Goal: Information Seeking & Learning: Learn about a topic

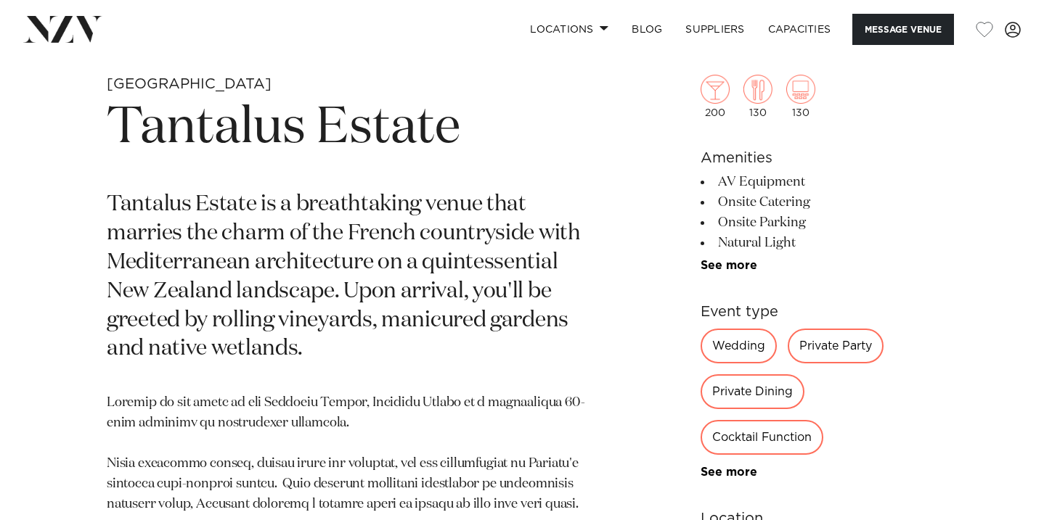
scroll to position [539, 0]
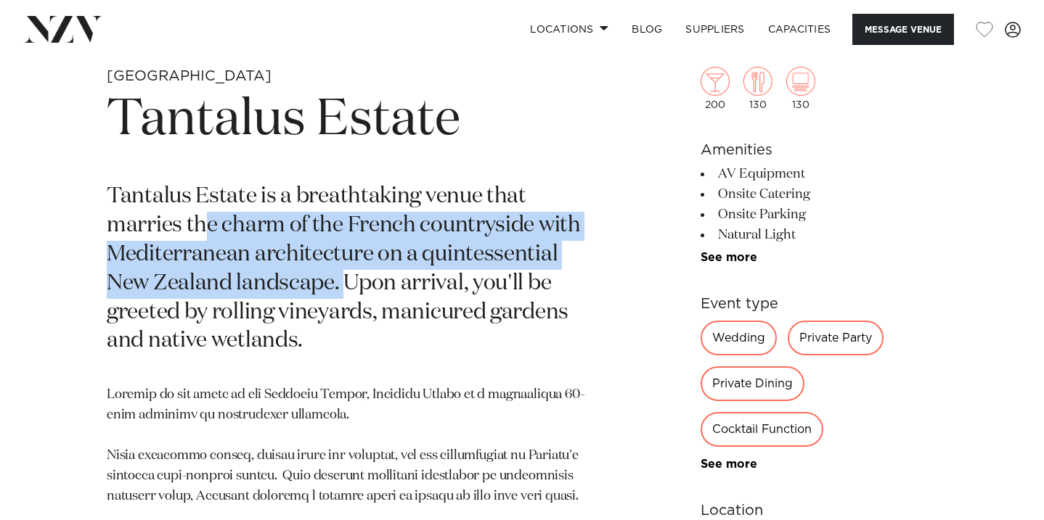
drag, startPoint x: 210, startPoint y: 221, endPoint x: 347, endPoint y: 293, distance: 155.2
click at [347, 293] on p "Tantalus Estate is a breathtaking venue that marries the charm of the French co…" at bounding box center [352, 269] width 491 height 173
click at [177, 272] on p "Tantalus Estate is a breathtaking venue that marries the charm of the French co…" at bounding box center [352, 269] width 491 height 173
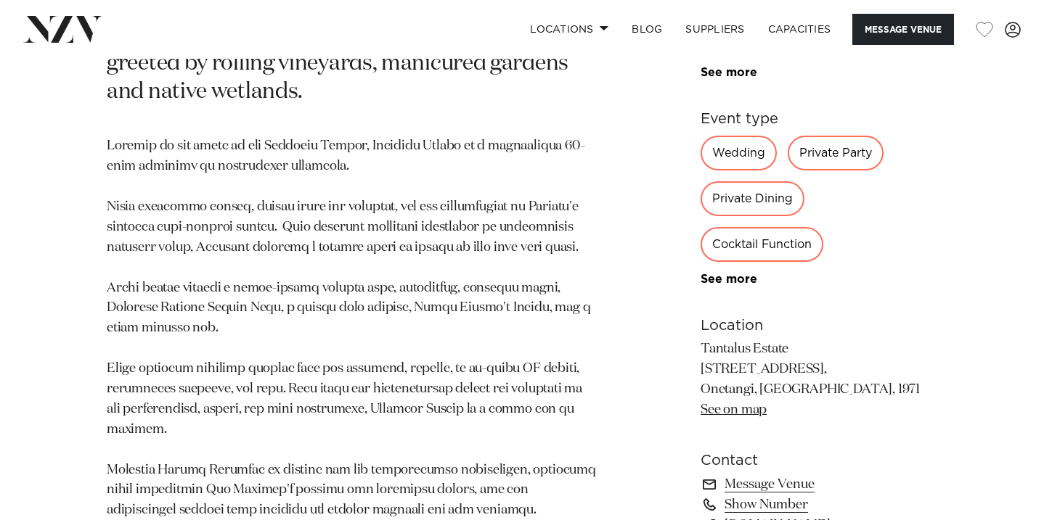
scroll to position [792, 0]
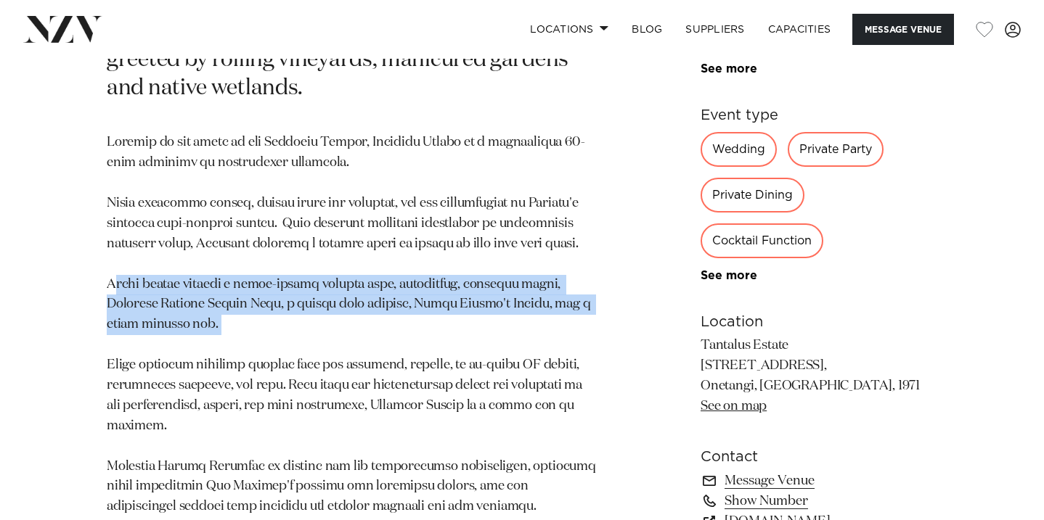
drag, startPoint x: 114, startPoint y: 287, endPoint x: 189, endPoint y: 321, distance: 82.8
click at [192, 321] on p at bounding box center [352, 386] width 491 height 506
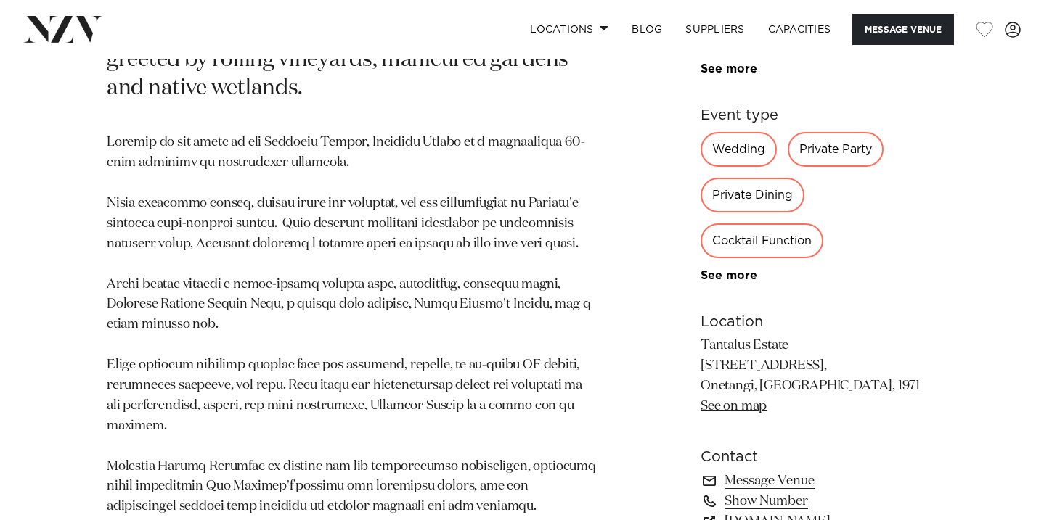
click at [187, 344] on p at bounding box center [352, 386] width 491 height 506
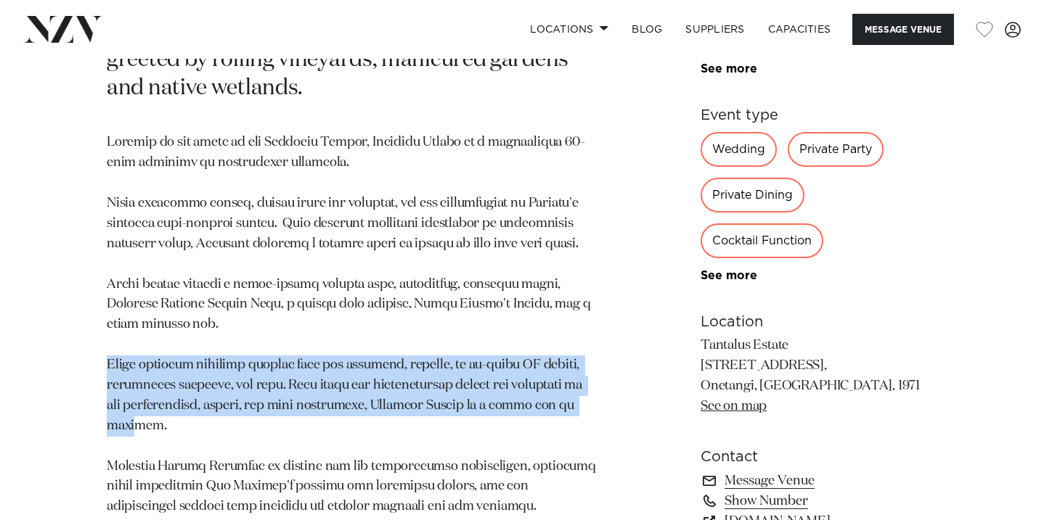
drag, startPoint x: 107, startPoint y: 364, endPoint x: 576, endPoint y: 414, distance: 472.3
click at [576, 414] on p at bounding box center [352, 386] width 491 height 506
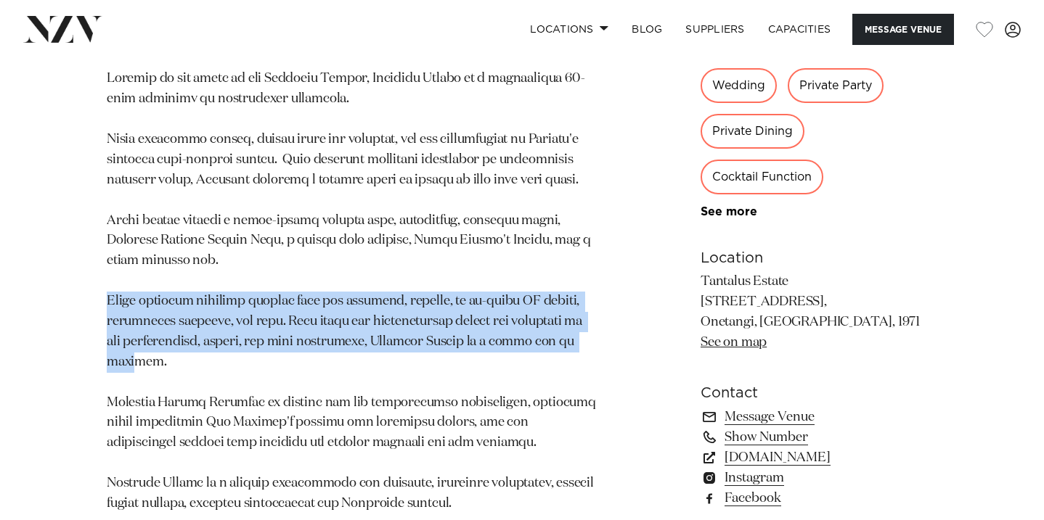
scroll to position [857, 0]
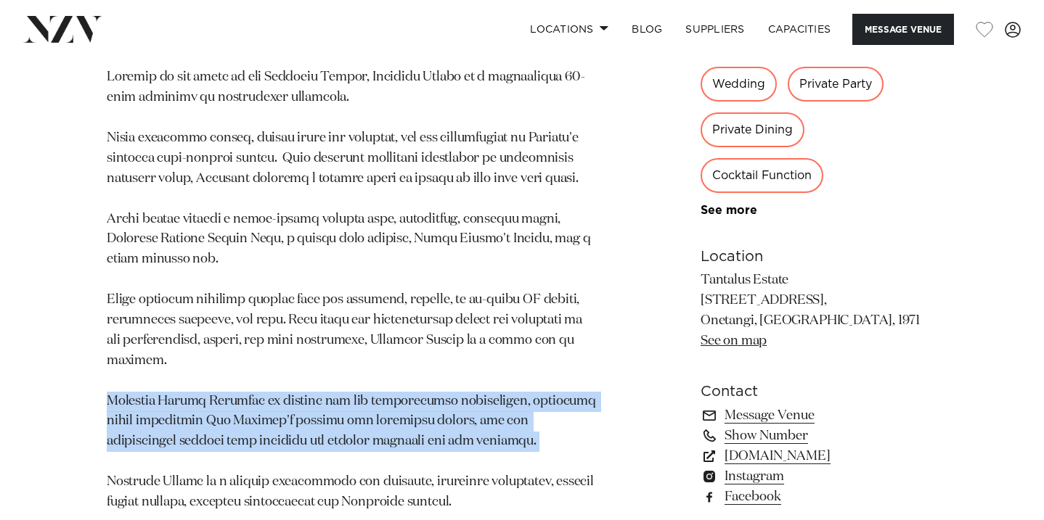
drag, startPoint x: 107, startPoint y: 379, endPoint x: 440, endPoint y: 435, distance: 337.2
click at [440, 435] on p at bounding box center [352, 321] width 491 height 506
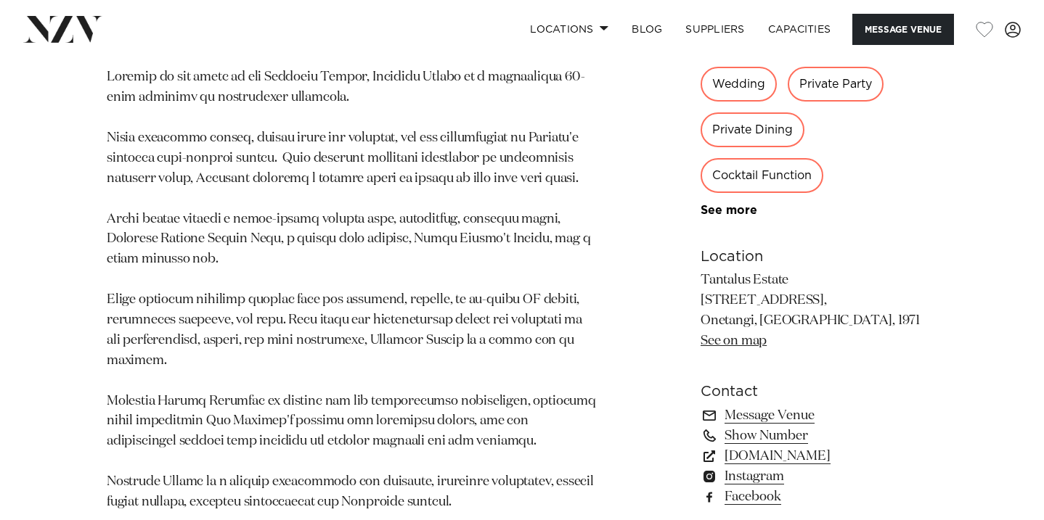
click at [195, 454] on p at bounding box center [352, 321] width 491 height 506
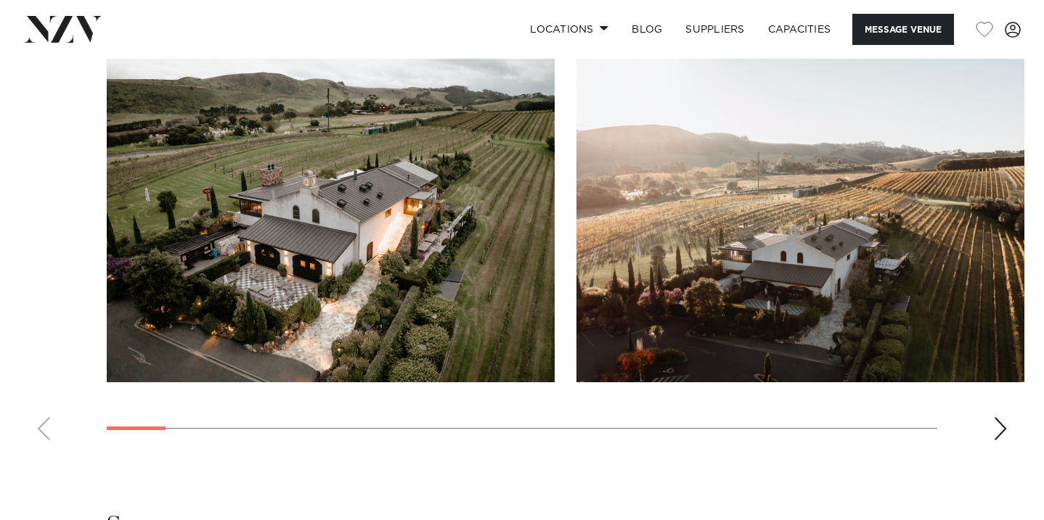
scroll to position [1480, 0]
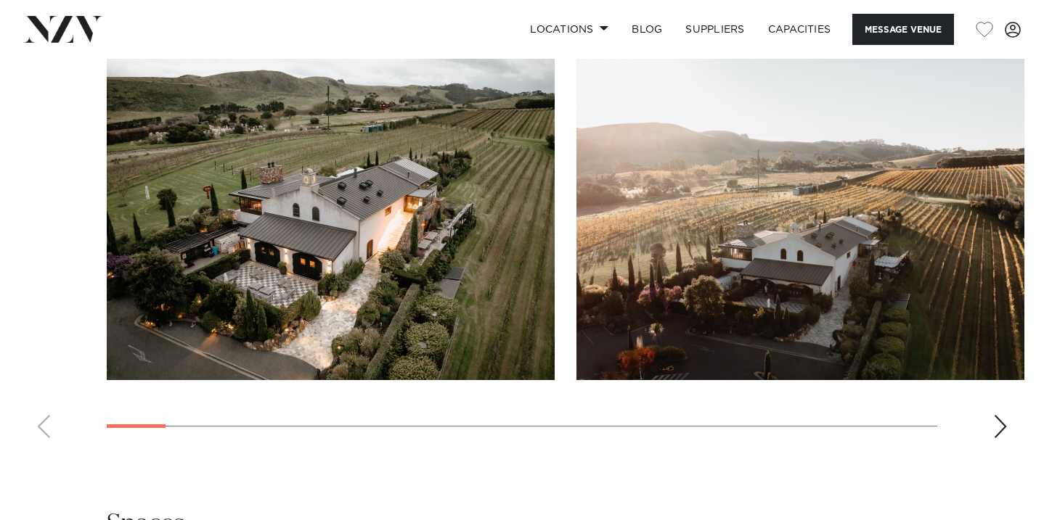
click at [1005, 415] on div "Next slide" at bounding box center [1000, 426] width 15 height 23
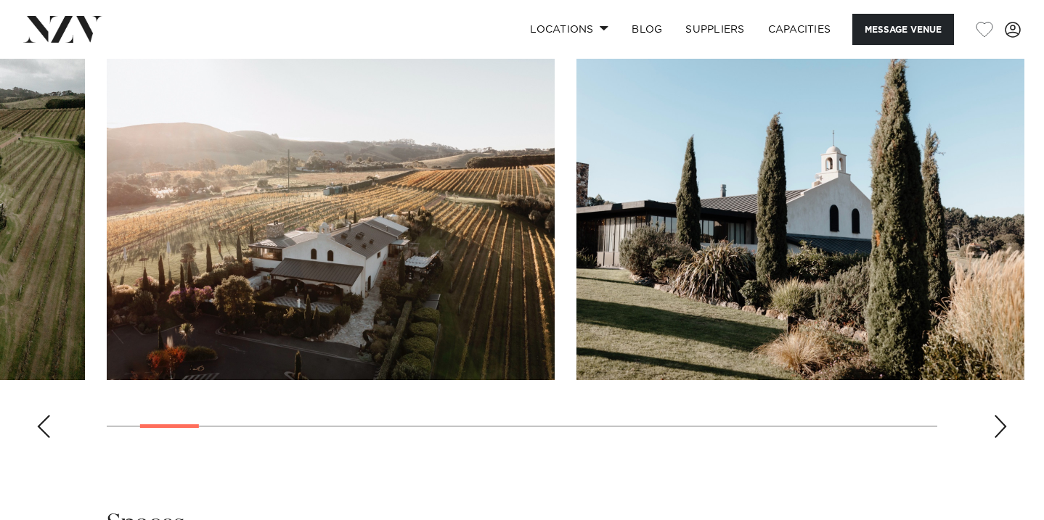
click at [1005, 415] on div "Next slide" at bounding box center [1000, 426] width 15 height 23
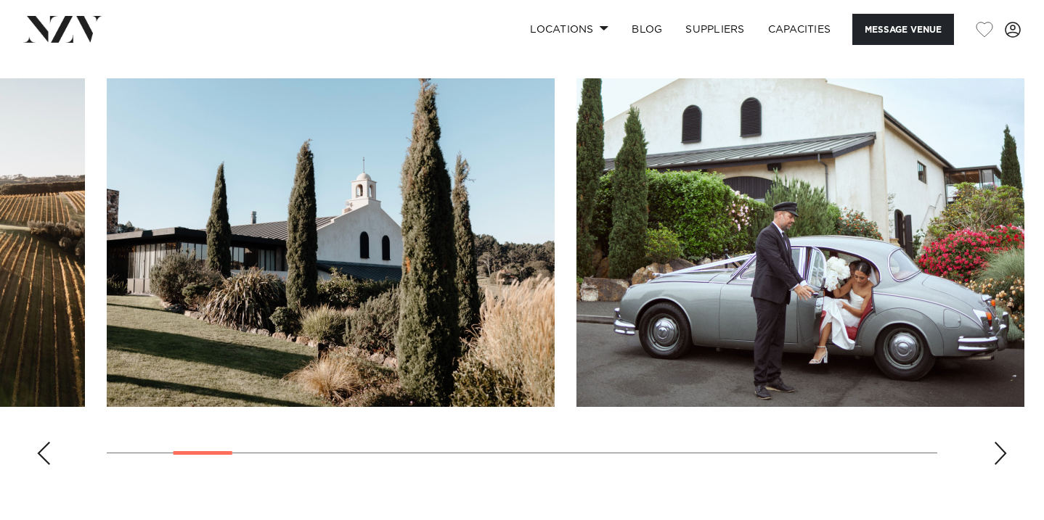
scroll to position [1447, 0]
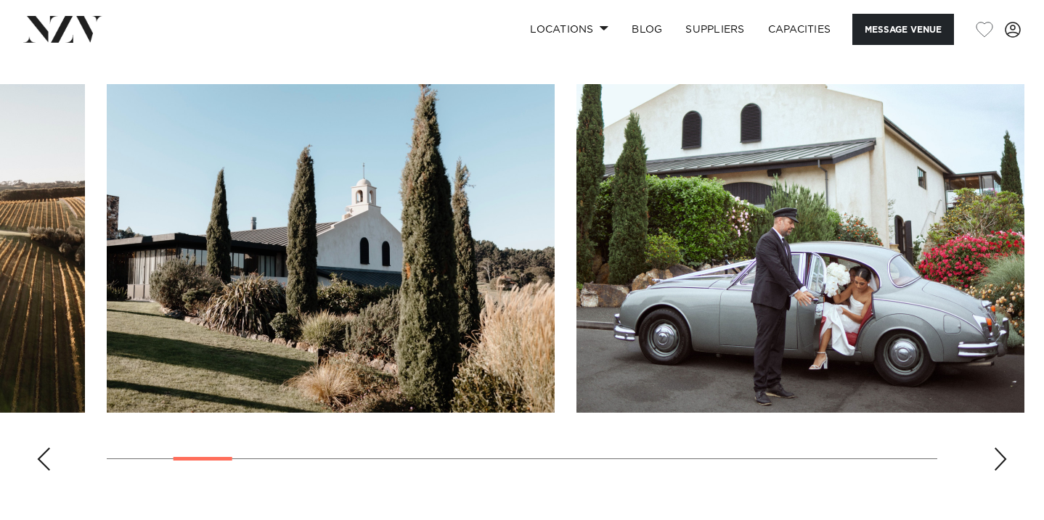
click at [1004, 448] on div "Next slide" at bounding box center [1000, 459] width 15 height 23
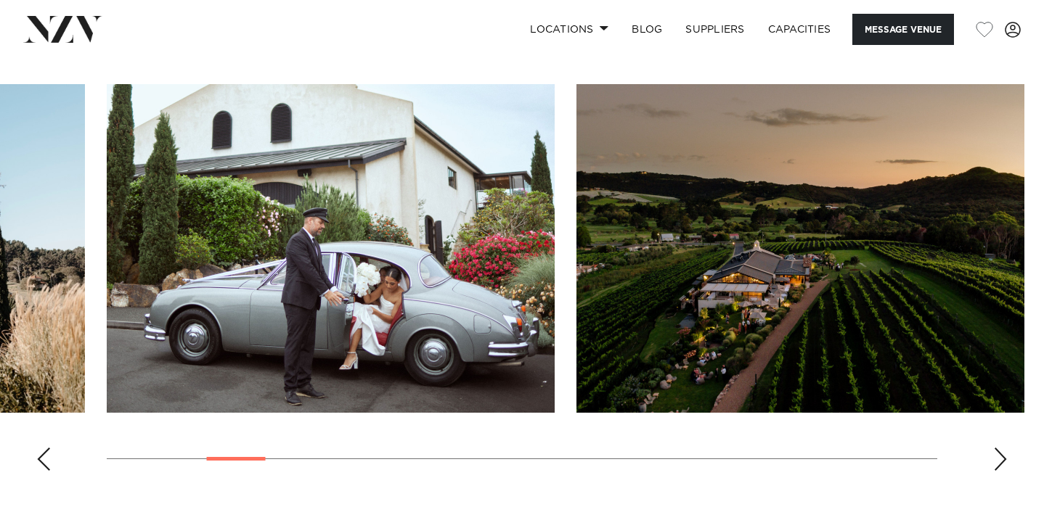
click at [1004, 448] on div "Next slide" at bounding box center [1000, 459] width 15 height 23
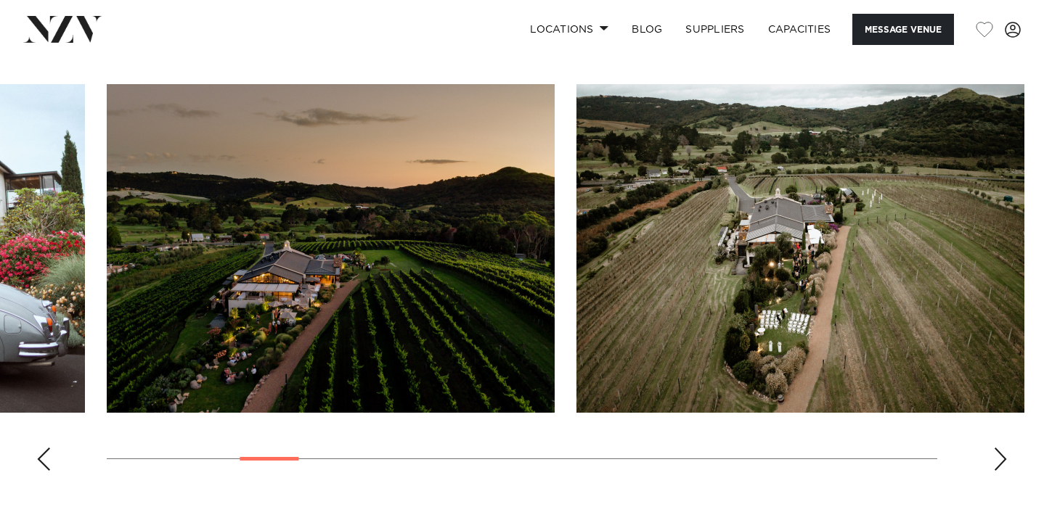
click at [1004, 448] on div "Next slide" at bounding box center [1000, 459] width 15 height 23
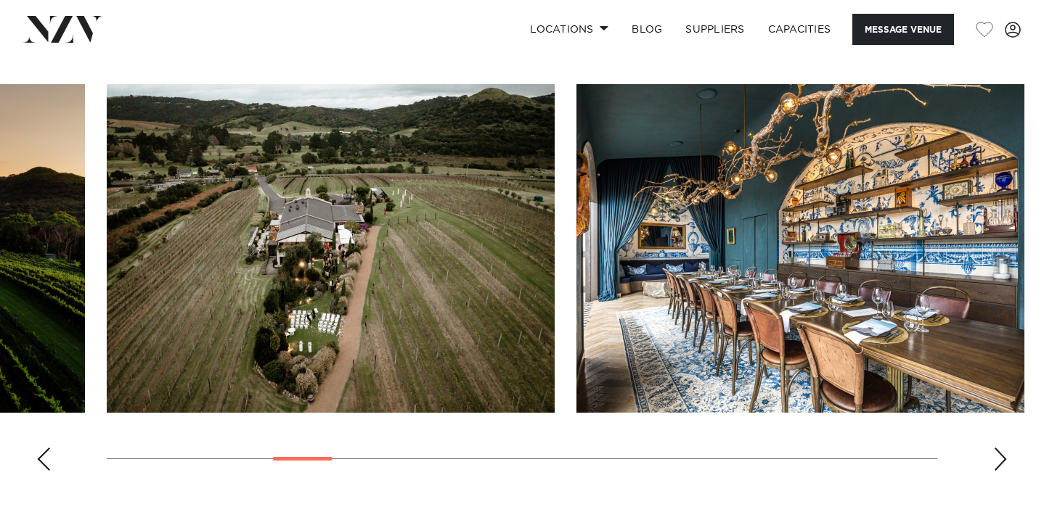
click at [1004, 448] on div "Next slide" at bounding box center [1000, 459] width 15 height 23
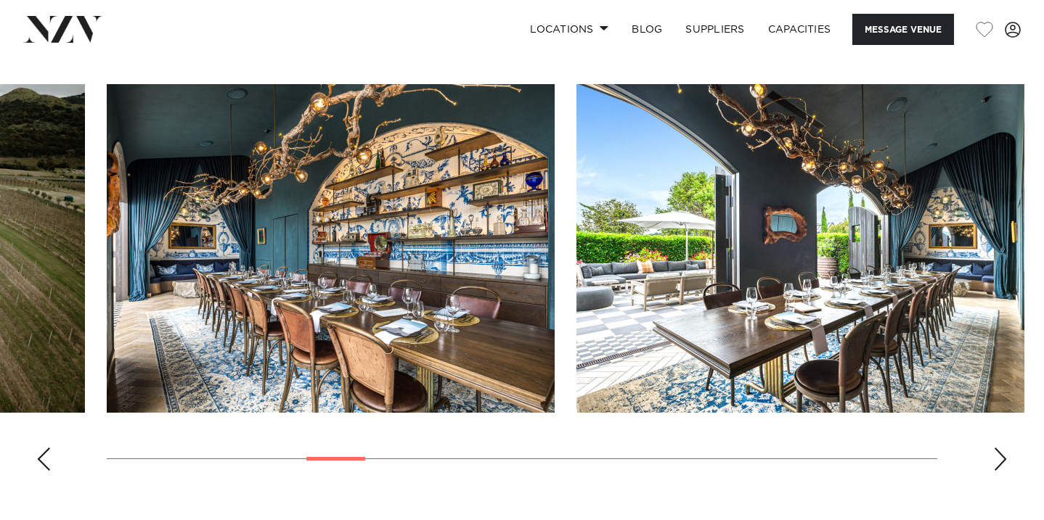
click at [1004, 448] on div "Next slide" at bounding box center [1000, 459] width 15 height 23
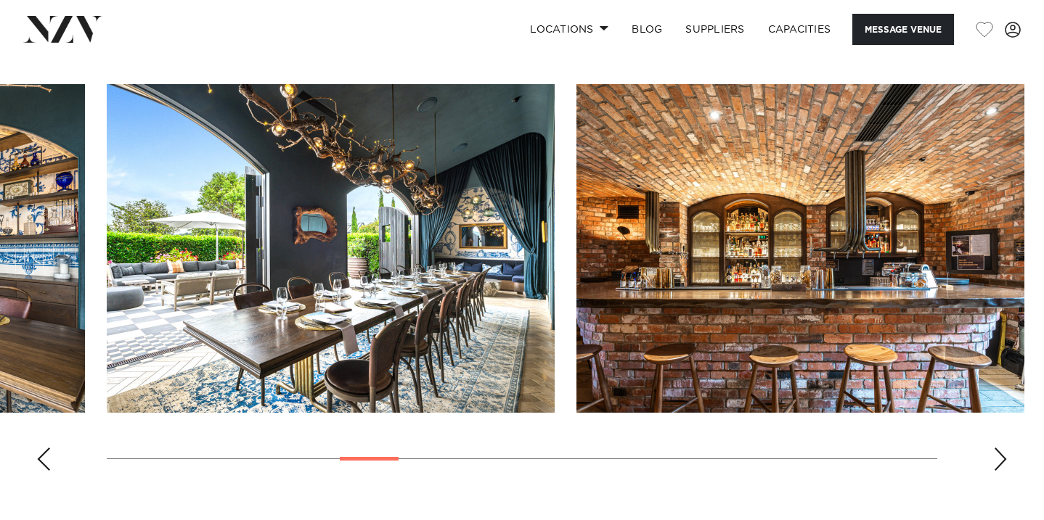
click at [1004, 448] on div "Next slide" at bounding box center [1000, 459] width 15 height 23
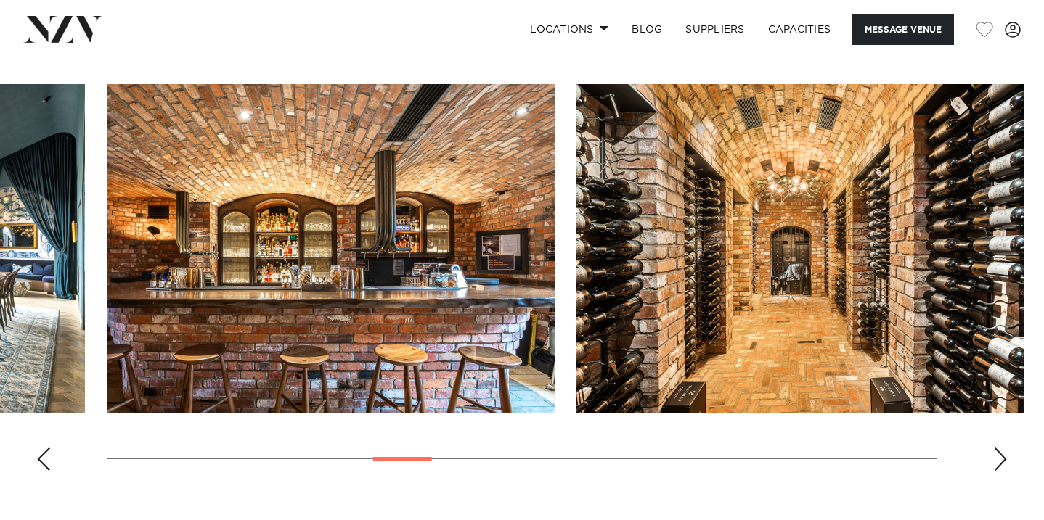
click at [1004, 448] on div "Next slide" at bounding box center [1000, 459] width 15 height 23
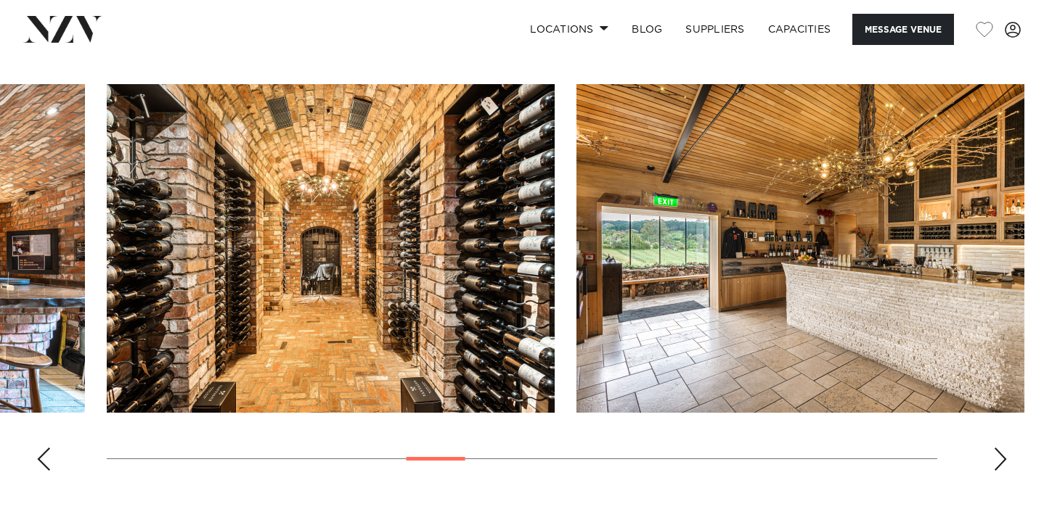
click at [1004, 448] on div "Next slide" at bounding box center [1000, 459] width 15 height 23
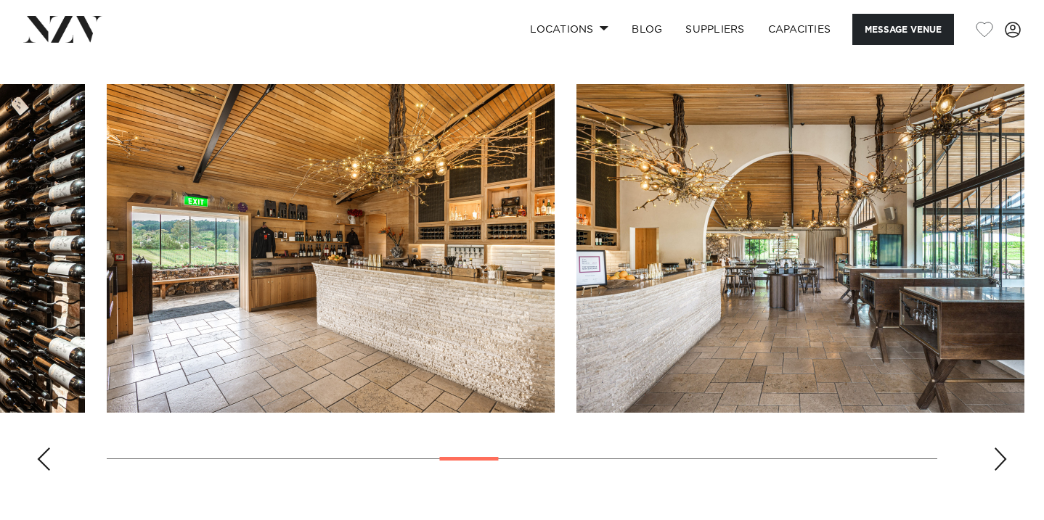
click at [1004, 448] on div "Next slide" at bounding box center [1000, 459] width 15 height 23
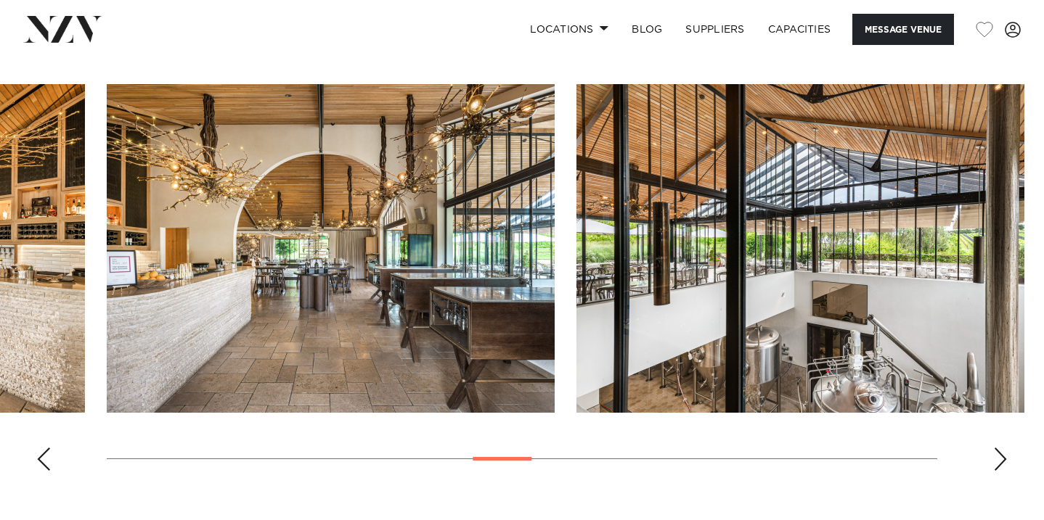
click at [1004, 448] on div "Next slide" at bounding box center [1000, 459] width 15 height 23
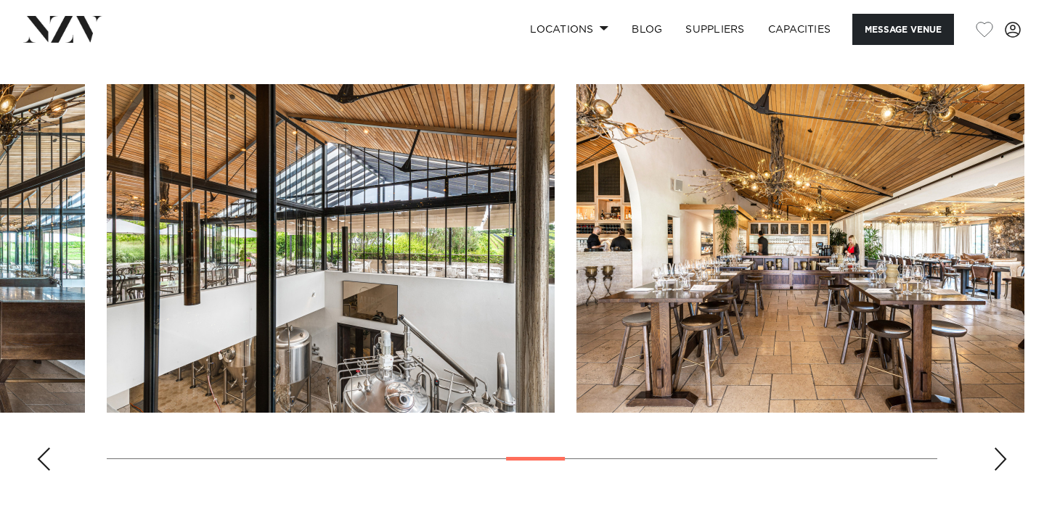
click at [1004, 448] on div "Next slide" at bounding box center [1000, 459] width 15 height 23
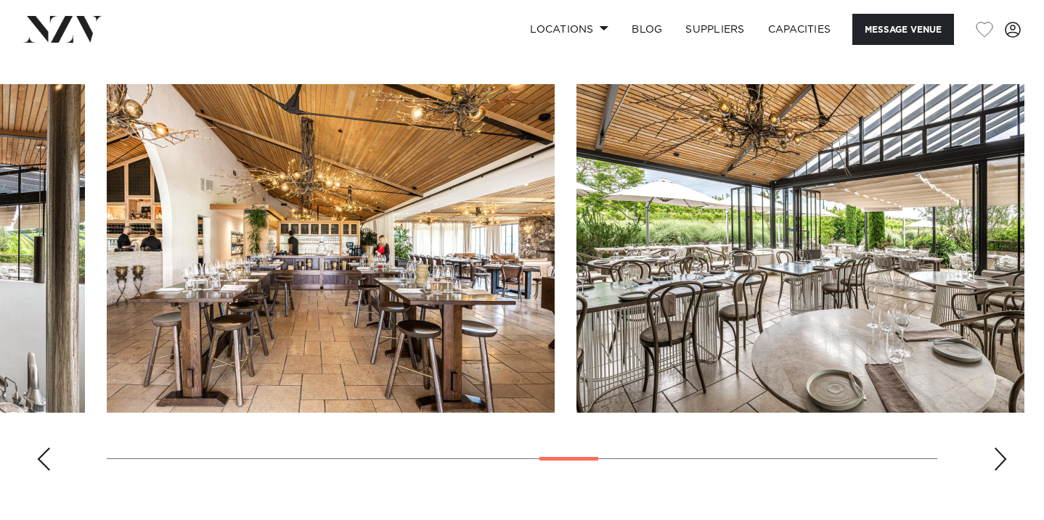
click at [1004, 448] on div "Next slide" at bounding box center [1000, 459] width 15 height 23
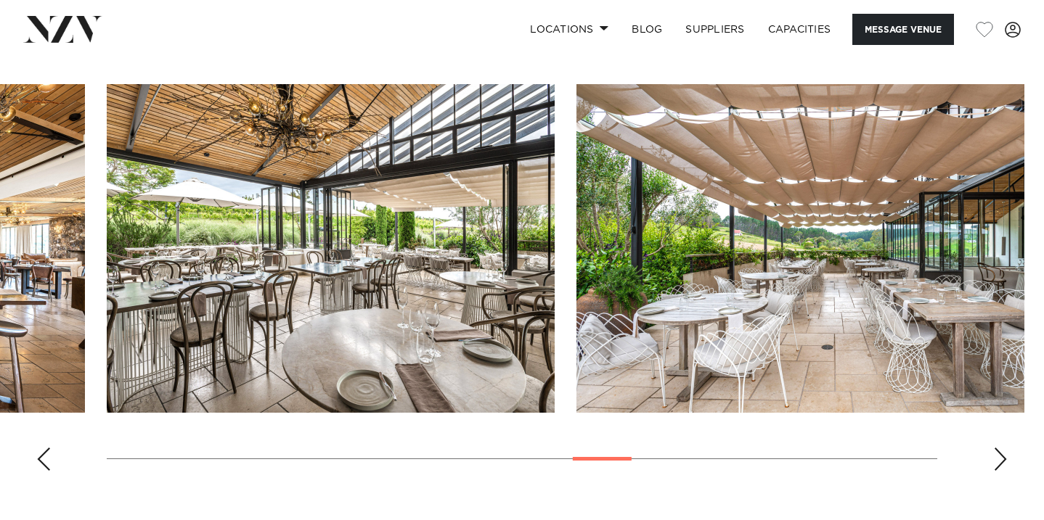
click at [1004, 448] on div "Next slide" at bounding box center [1000, 459] width 15 height 23
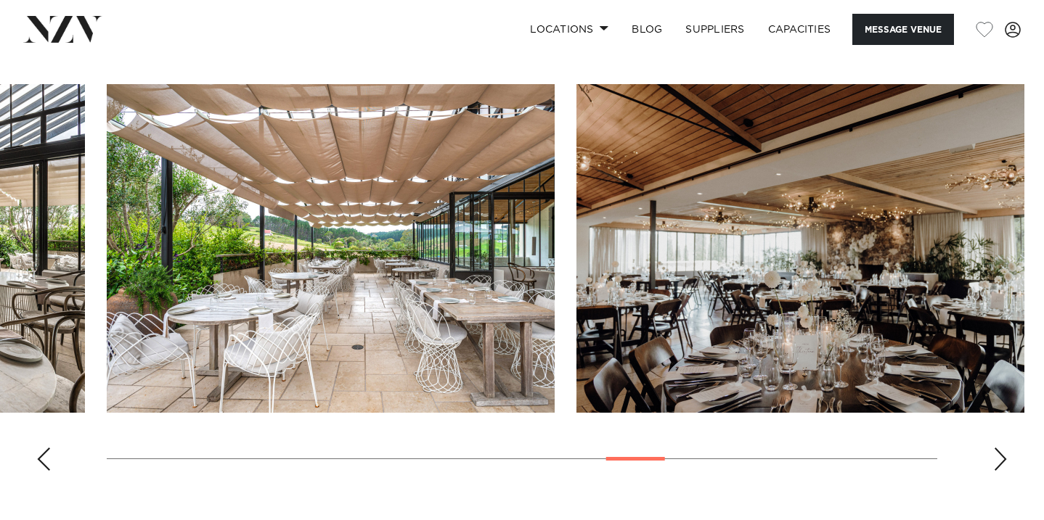
click at [1004, 448] on div "Next slide" at bounding box center [1000, 459] width 15 height 23
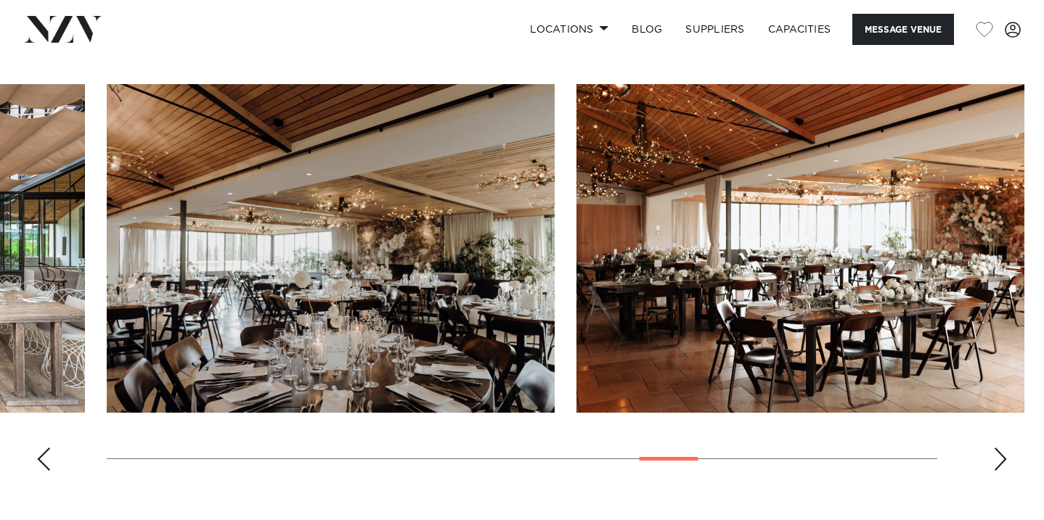
click at [1004, 448] on div "Next slide" at bounding box center [1000, 459] width 15 height 23
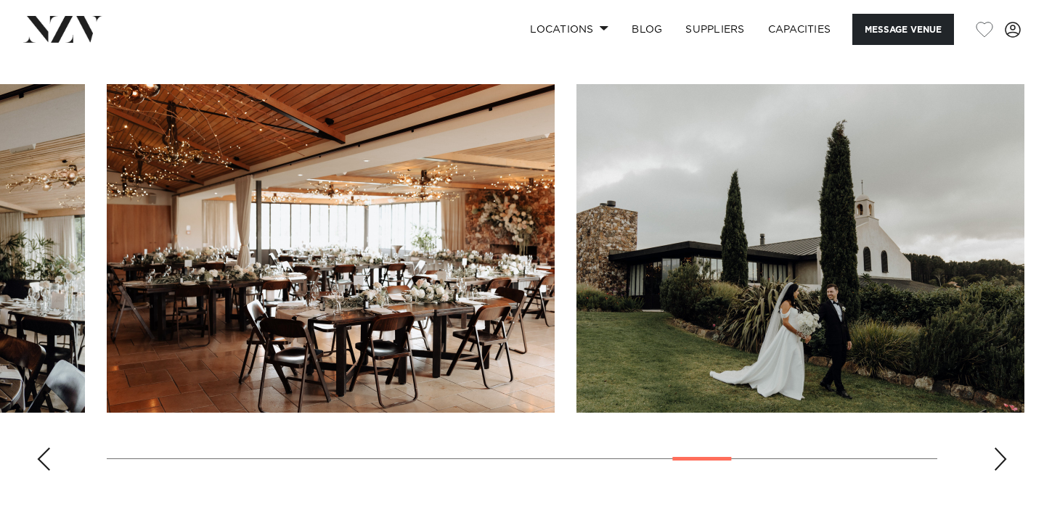
click at [1004, 448] on div "Next slide" at bounding box center [1000, 459] width 15 height 23
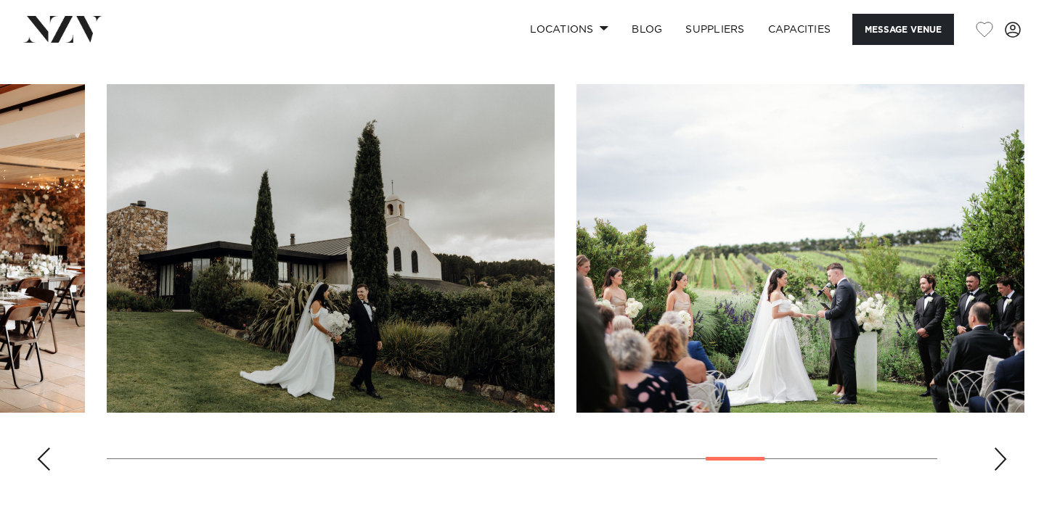
click at [1004, 448] on div "Next slide" at bounding box center [1000, 459] width 15 height 23
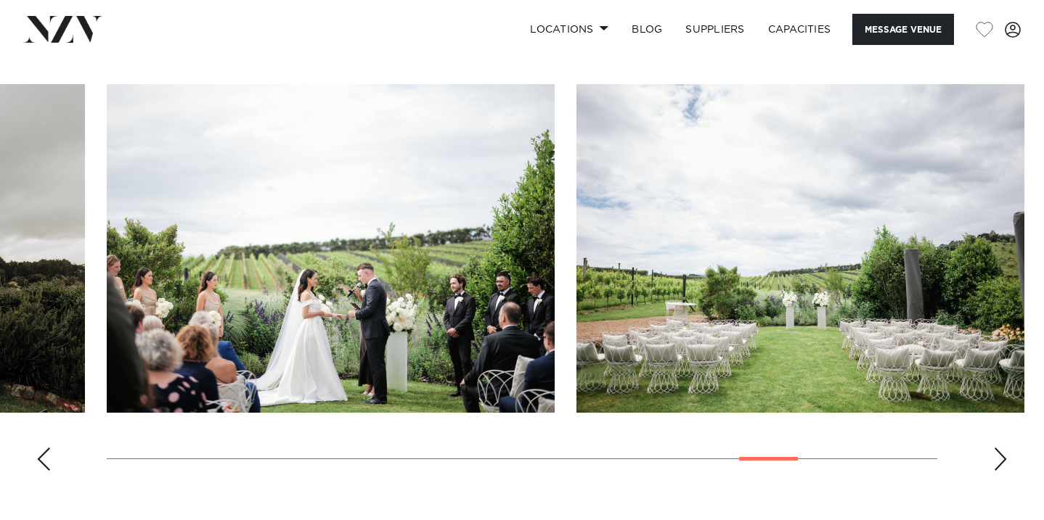
click at [1005, 448] on div "Next slide" at bounding box center [1000, 459] width 15 height 23
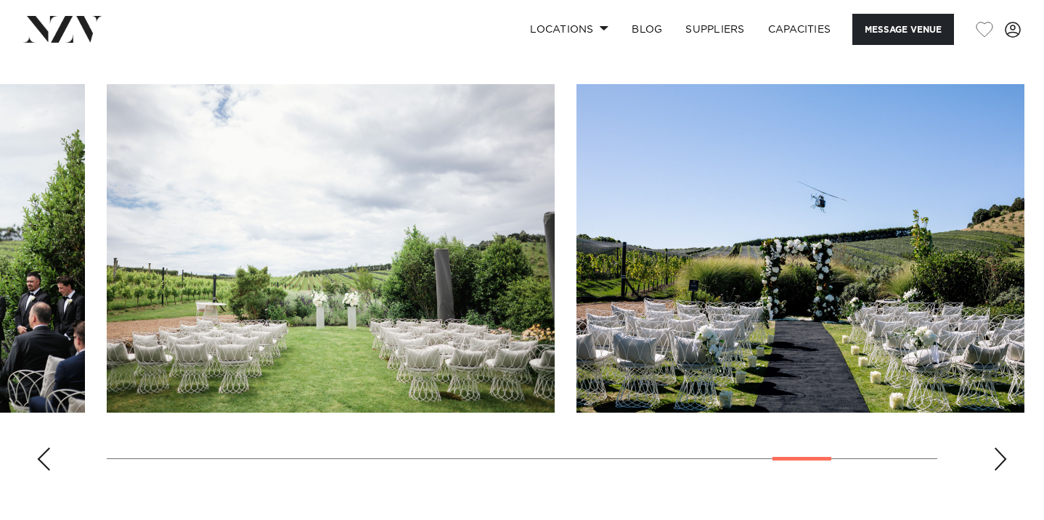
click at [1005, 448] on div "Next slide" at bounding box center [1000, 459] width 15 height 23
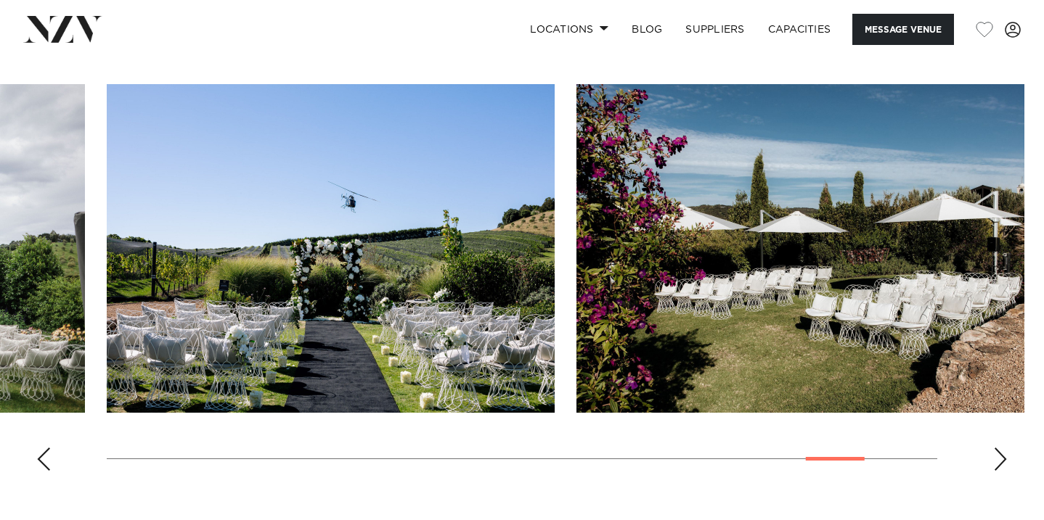
click at [998, 448] on div "Next slide" at bounding box center [1000, 459] width 15 height 23
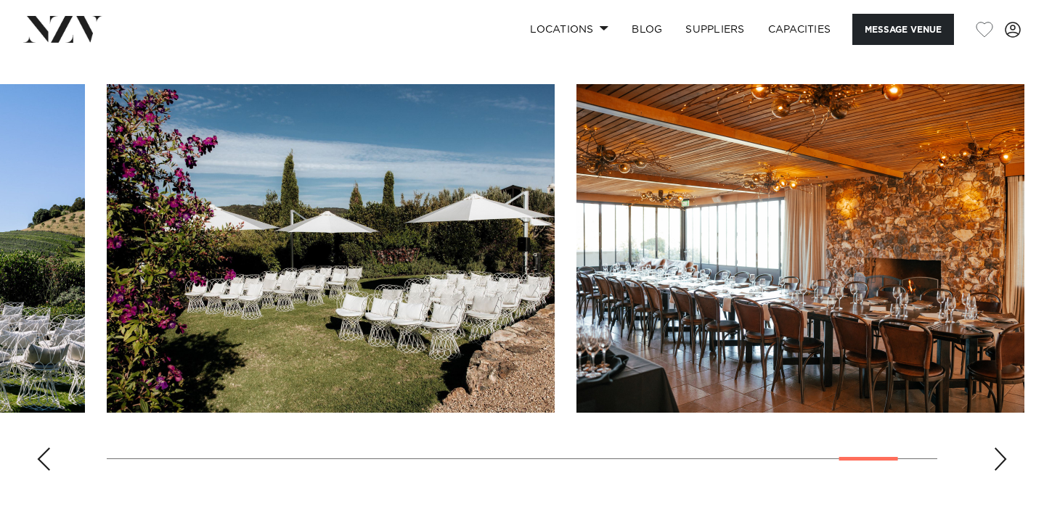
click at [998, 448] on div "Next slide" at bounding box center [1000, 459] width 15 height 23
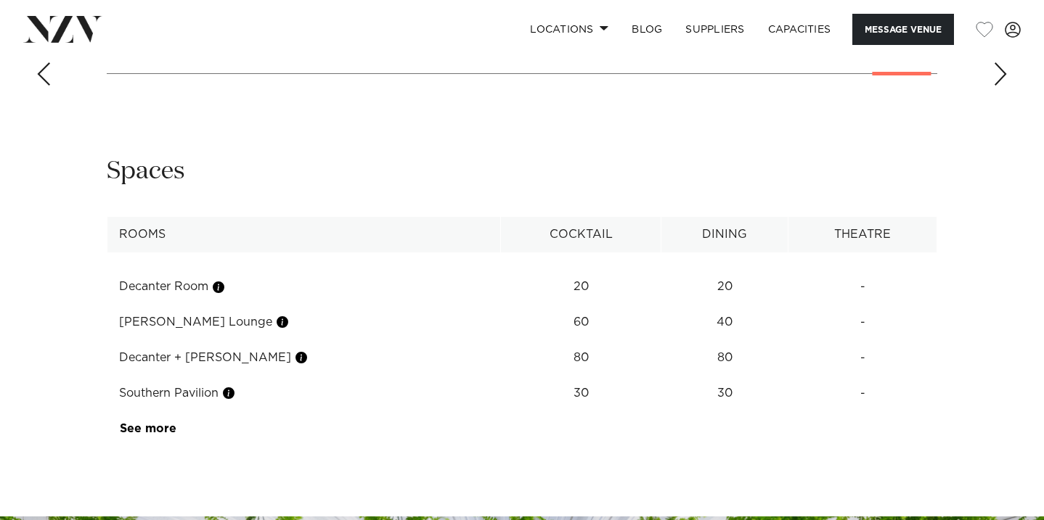
scroll to position [1836, 0]
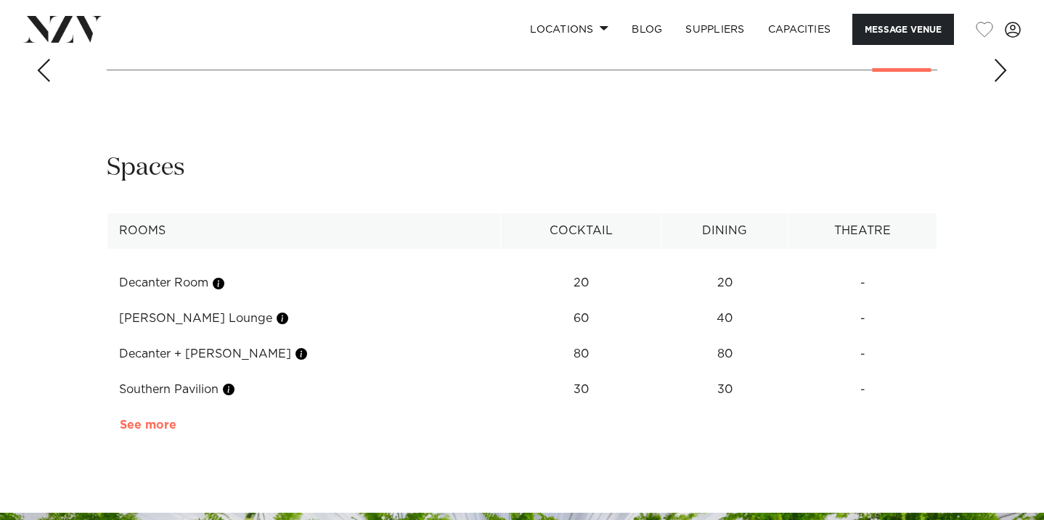
click at [161, 420] on link "See more" at bounding box center [176, 426] width 113 height 12
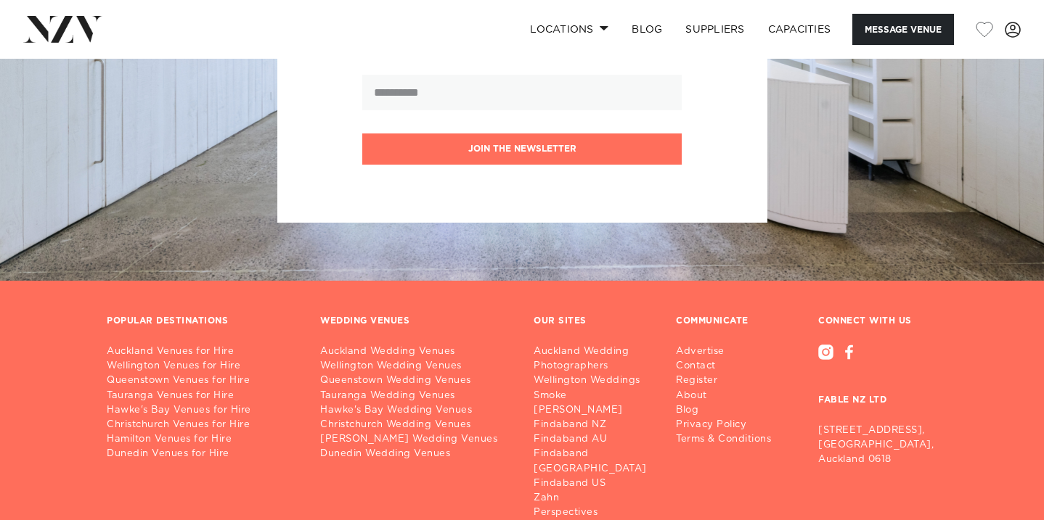
scroll to position [2662, 0]
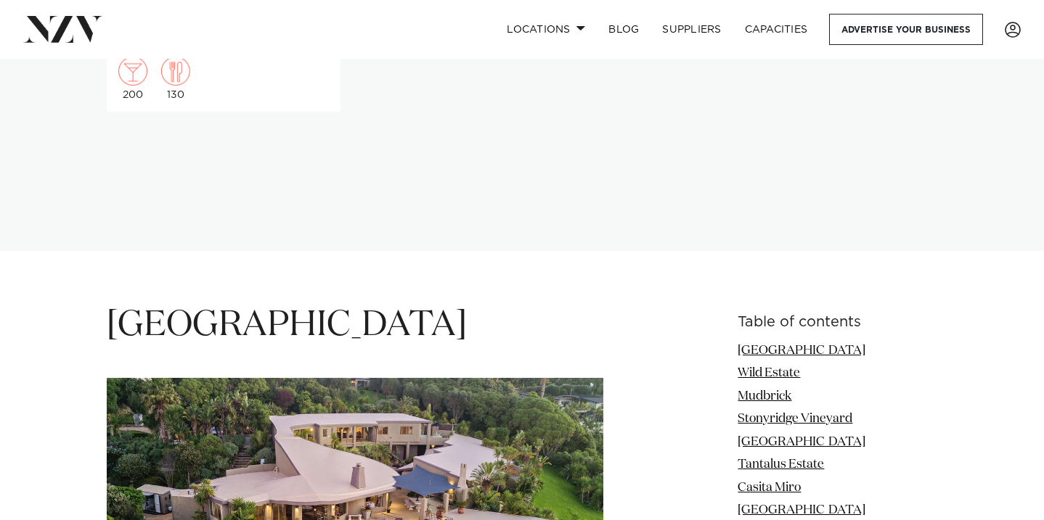
scroll to position [1608, 0]
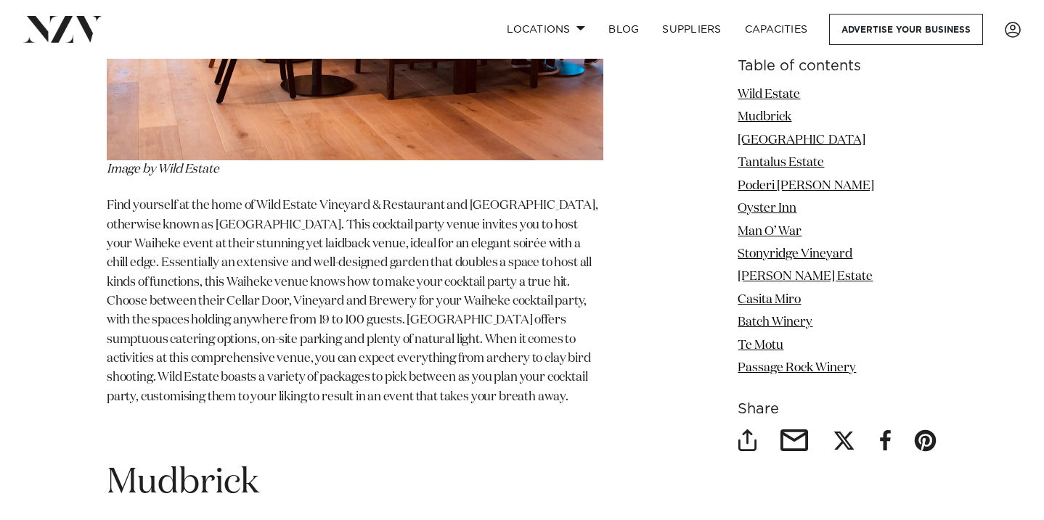
scroll to position [1736, 0]
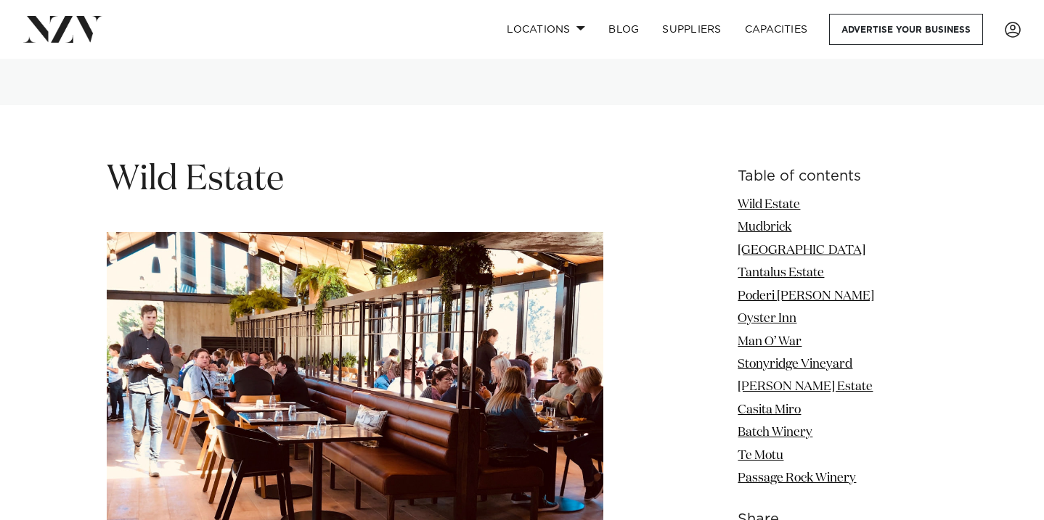
drag, startPoint x: 291, startPoint y: 317, endPoint x: 346, endPoint y: 449, distance: 143.2
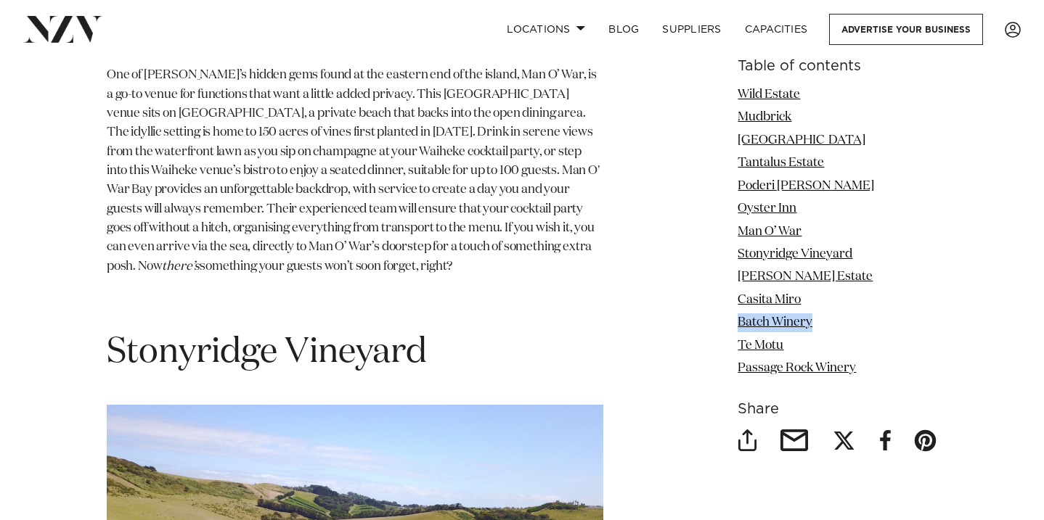
scroll to position [6567, 0]
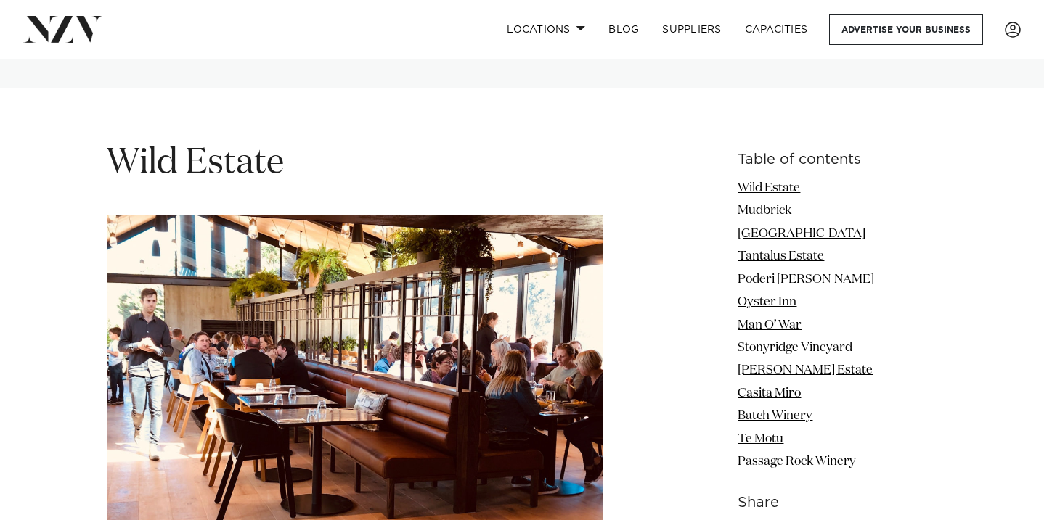
scroll to position [1754, 0]
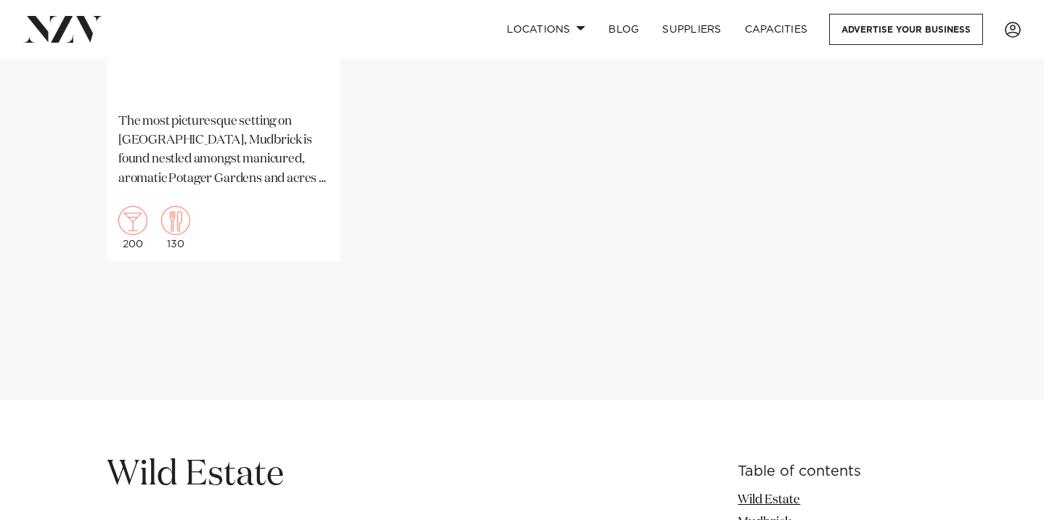
scroll to position [1498, 0]
